Goal: Find specific page/section: Find specific page/section

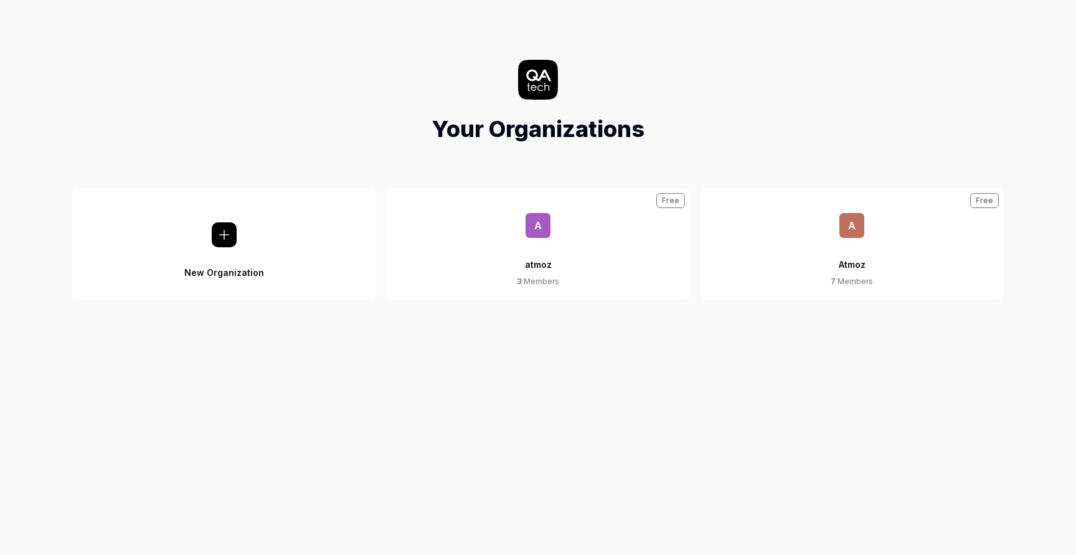
click at [860, 224] on span "A" at bounding box center [851, 225] width 25 height 25
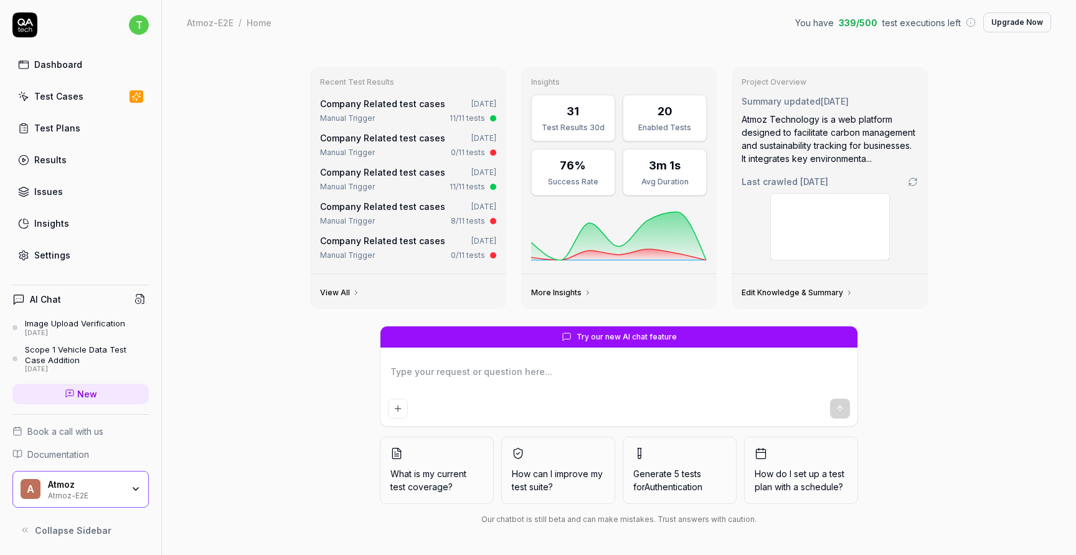
click at [105, 160] on link "Results" at bounding box center [80, 160] width 136 height 24
type textarea "*"
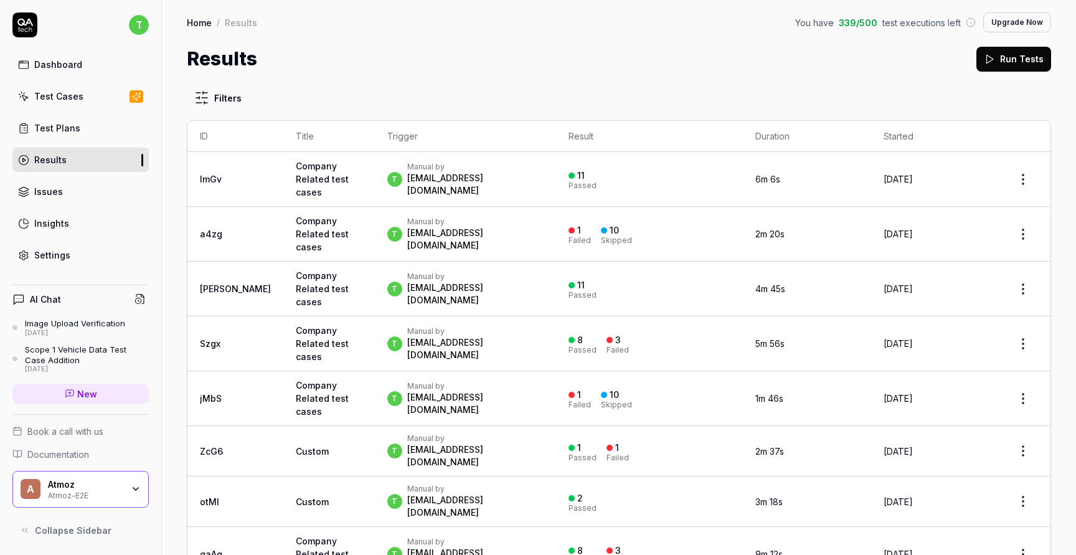
click at [995, 56] on icon at bounding box center [989, 59] width 11 height 11
